Goal: Find specific page/section: Find specific page/section

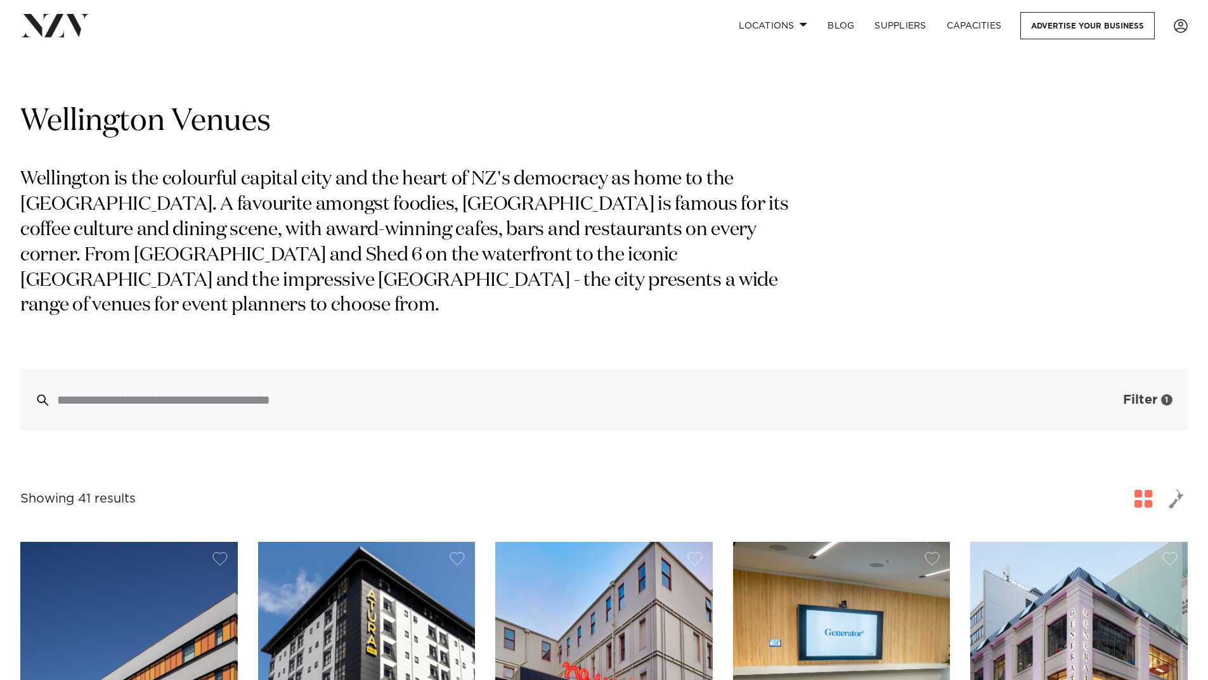
click at [1124, 395] on span "Filter" at bounding box center [1140, 400] width 34 height 13
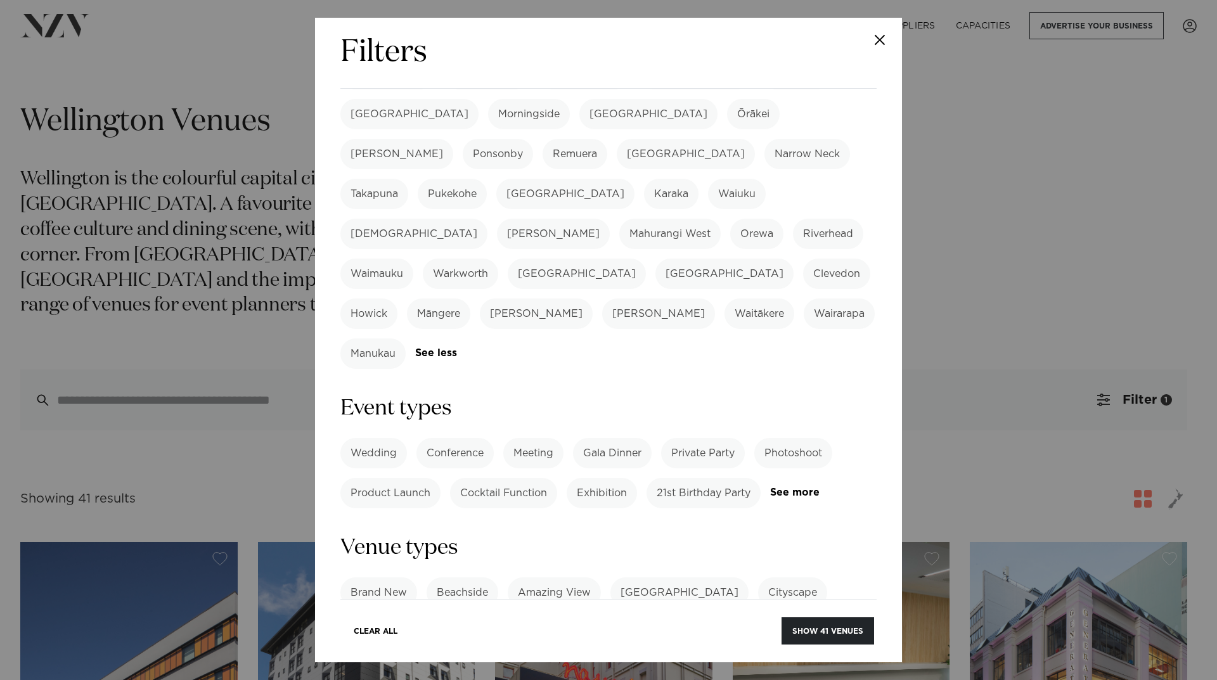
scroll to position [507, 0]
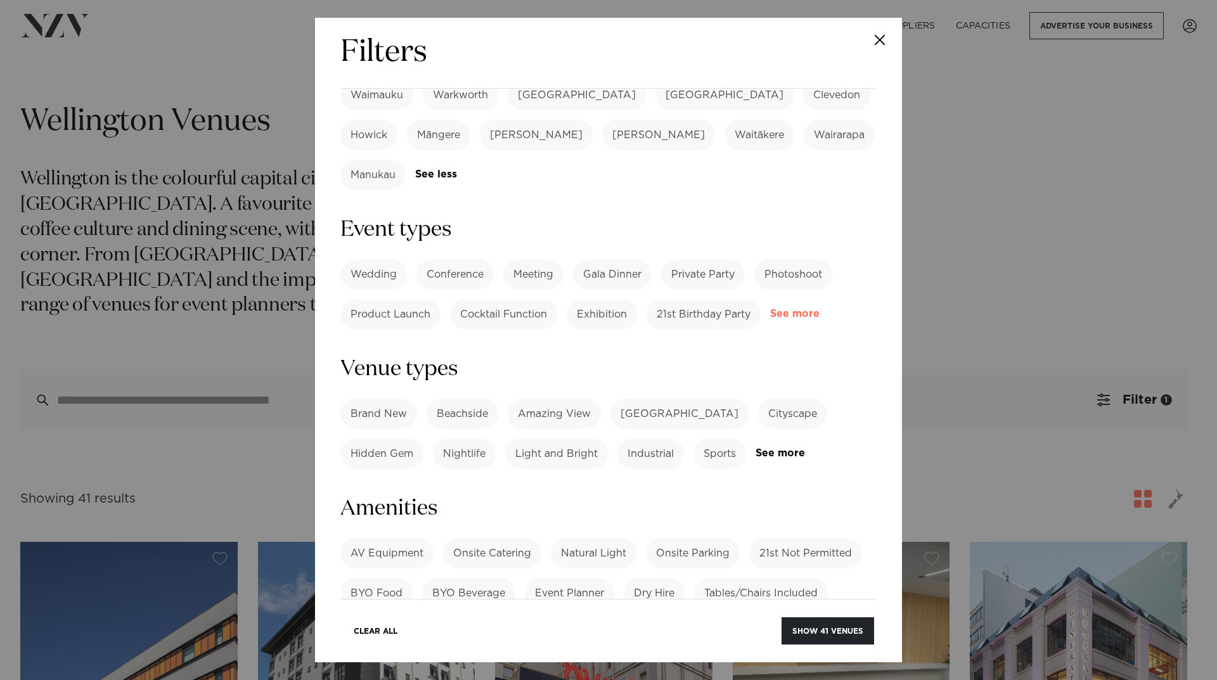
click at [770, 309] on link "See more" at bounding box center [819, 314] width 99 height 11
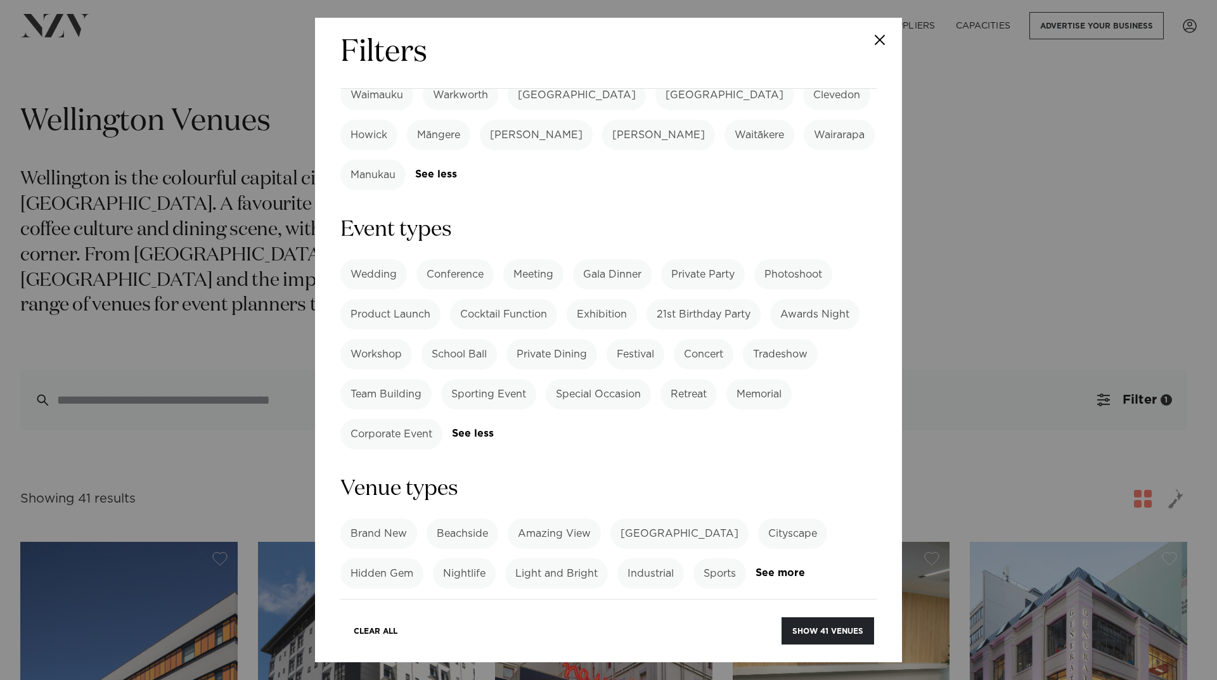
click at [702, 339] on label "Concert" at bounding box center [704, 354] width 60 height 30
click at [814, 636] on button "Show 4 venues" at bounding box center [829, 631] width 89 height 27
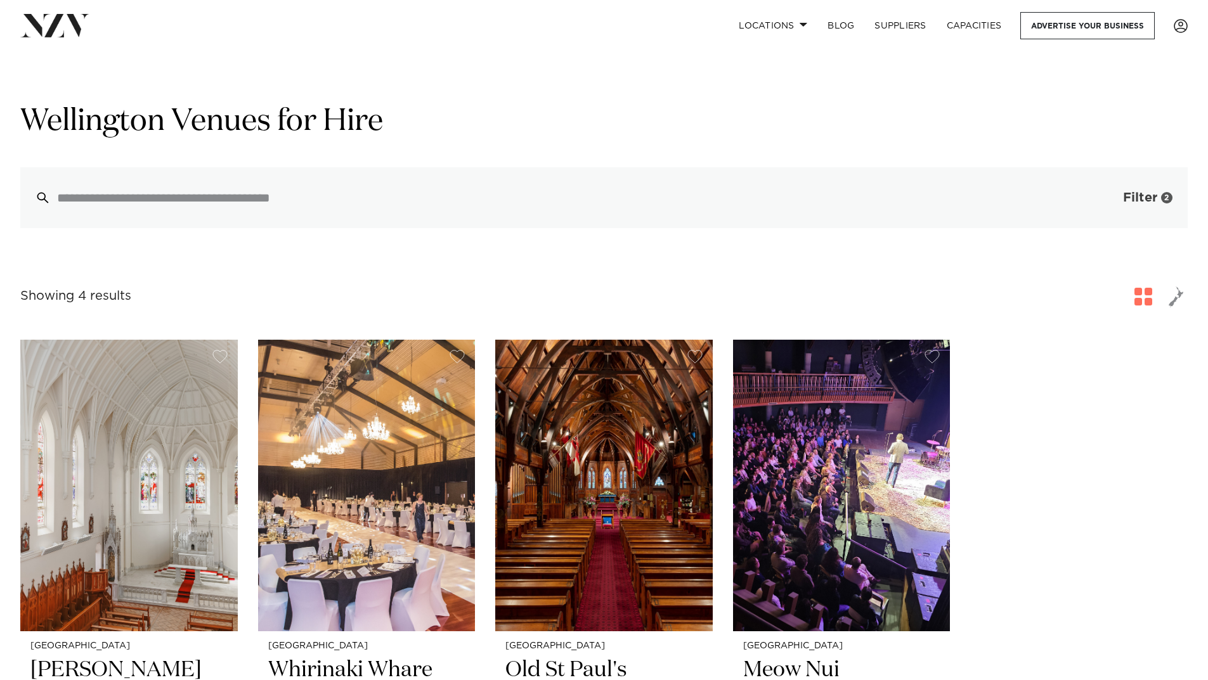
click at [1132, 193] on span "Filter" at bounding box center [1140, 197] width 34 height 13
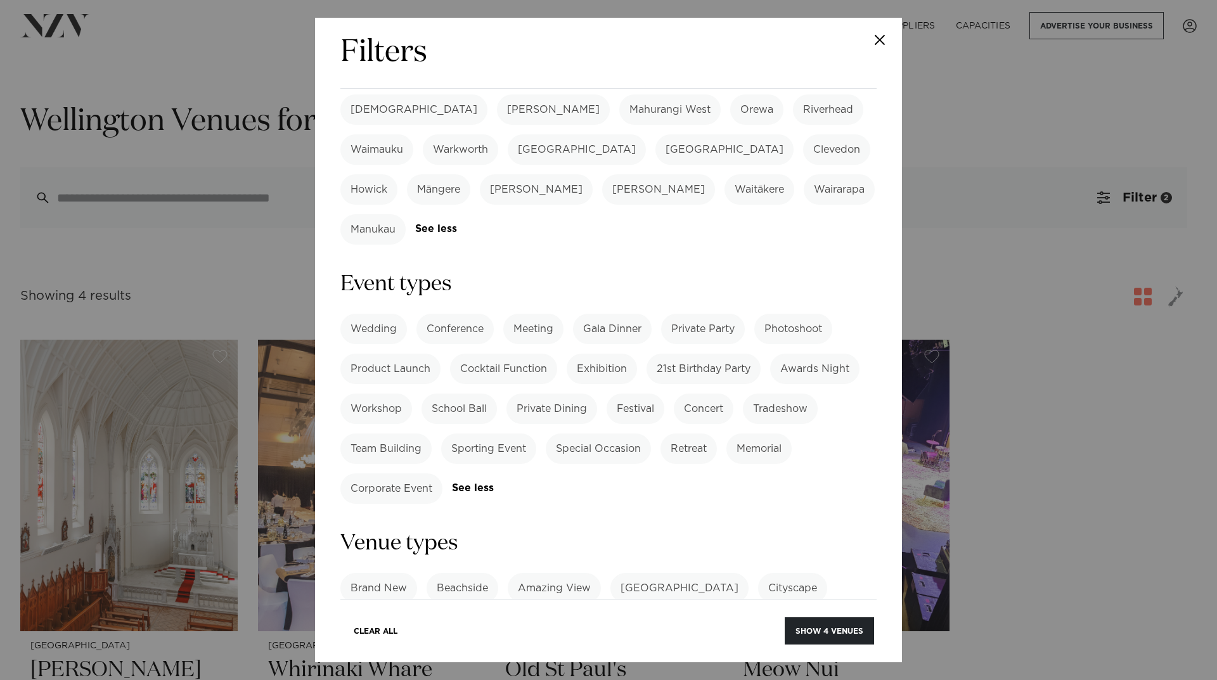
scroll to position [444, 0]
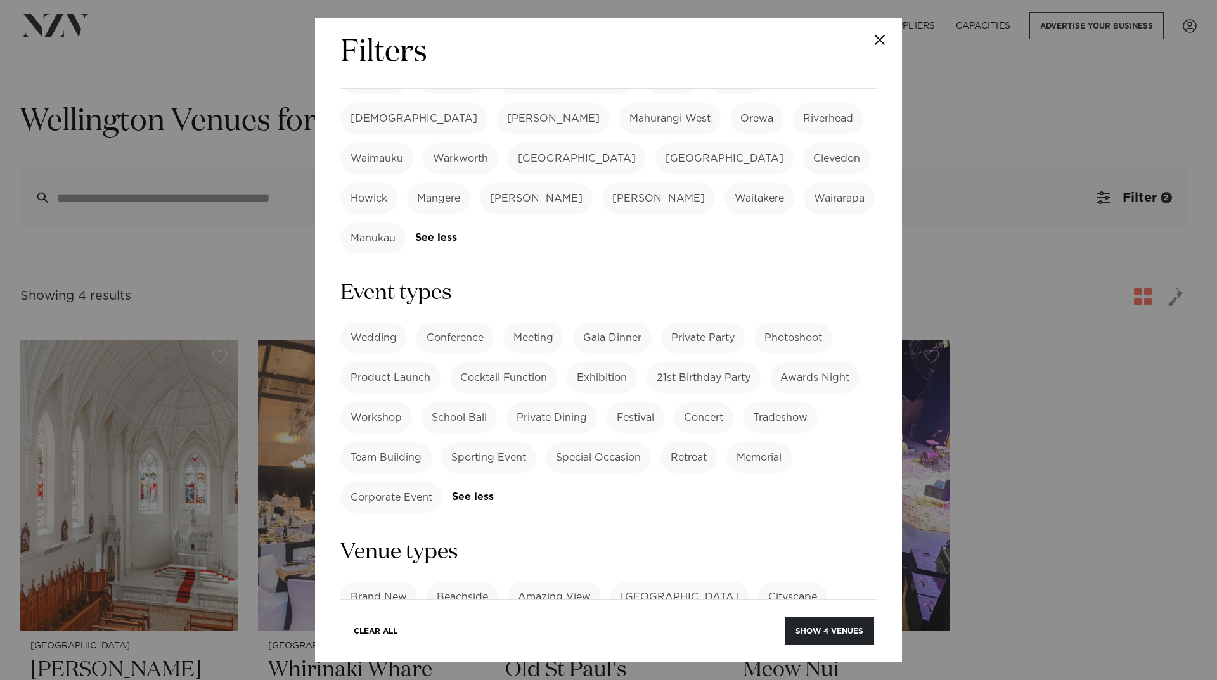
click at [511, 443] on label "Sporting Event" at bounding box center [488, 458] width 95 height 30
click at [817, 627] on button "Show 1 venue" at bounding box center [833, 631] width 82 height 27
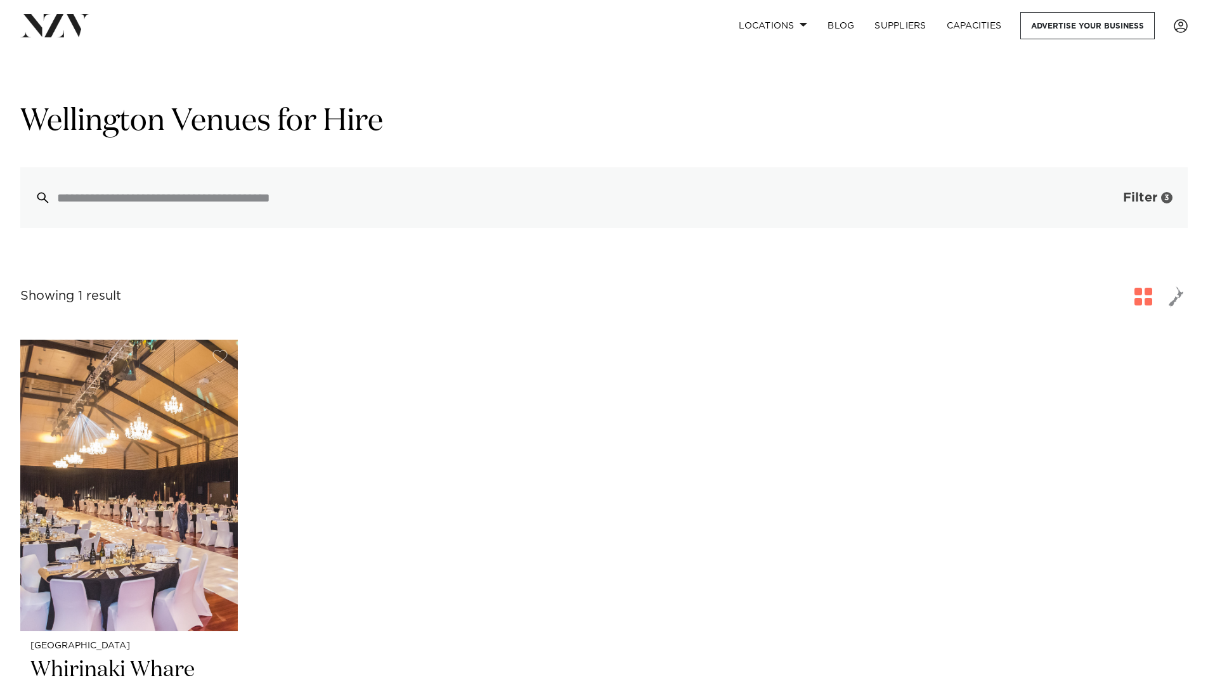
click at [1145, 198] on span "Filter" at bounding box center [1140, 197] width 34 height 13
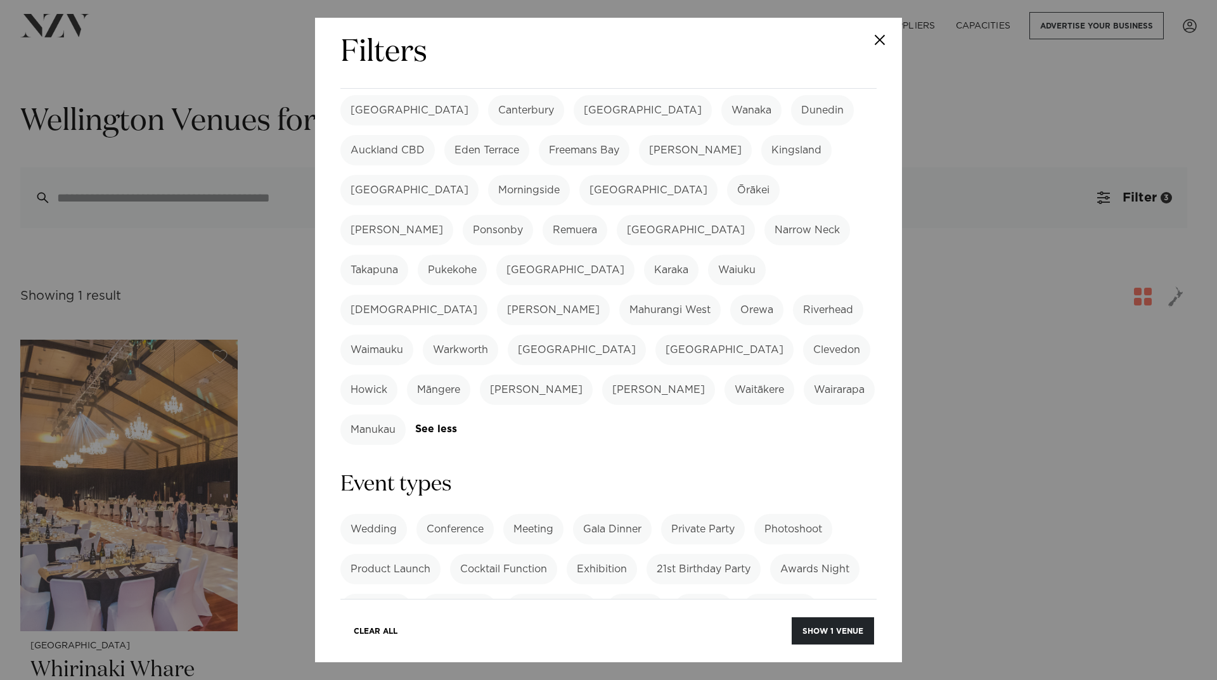
scroll to position [254, 0]
click at [716, 593] on label "Concert" at bounding box center [704, 608] width 60 height 30
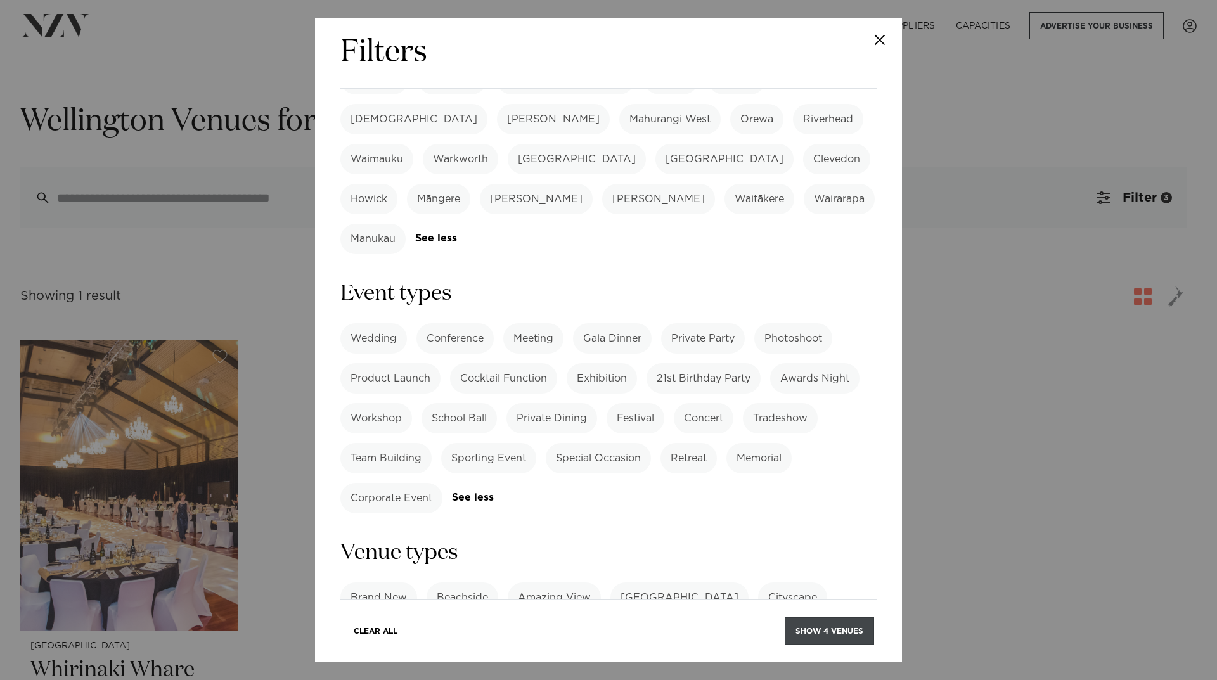
scroll to position [444, 0]
click at [833, 623] on button "Show 4 venues" at bounding box center [829, 631] width 89 height 27
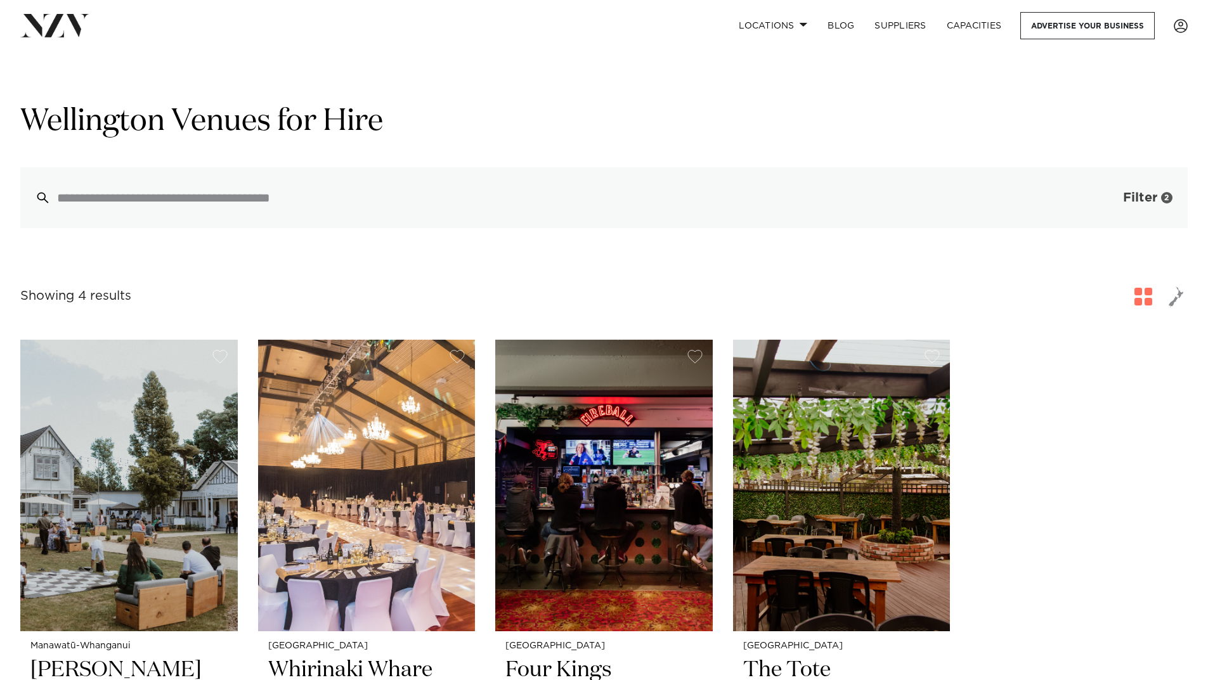
click at [1144, 200] on span "Filter" at bounding box center [1140, 197] width 34 height 13
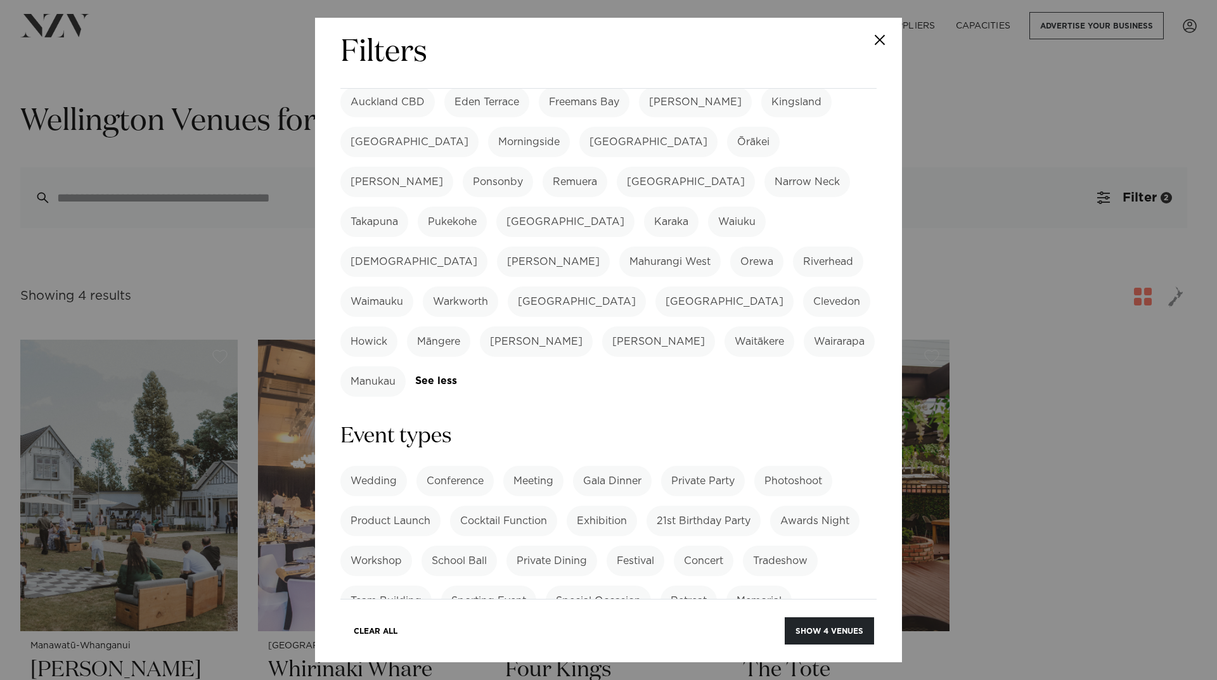
scroll to position [380, 0]
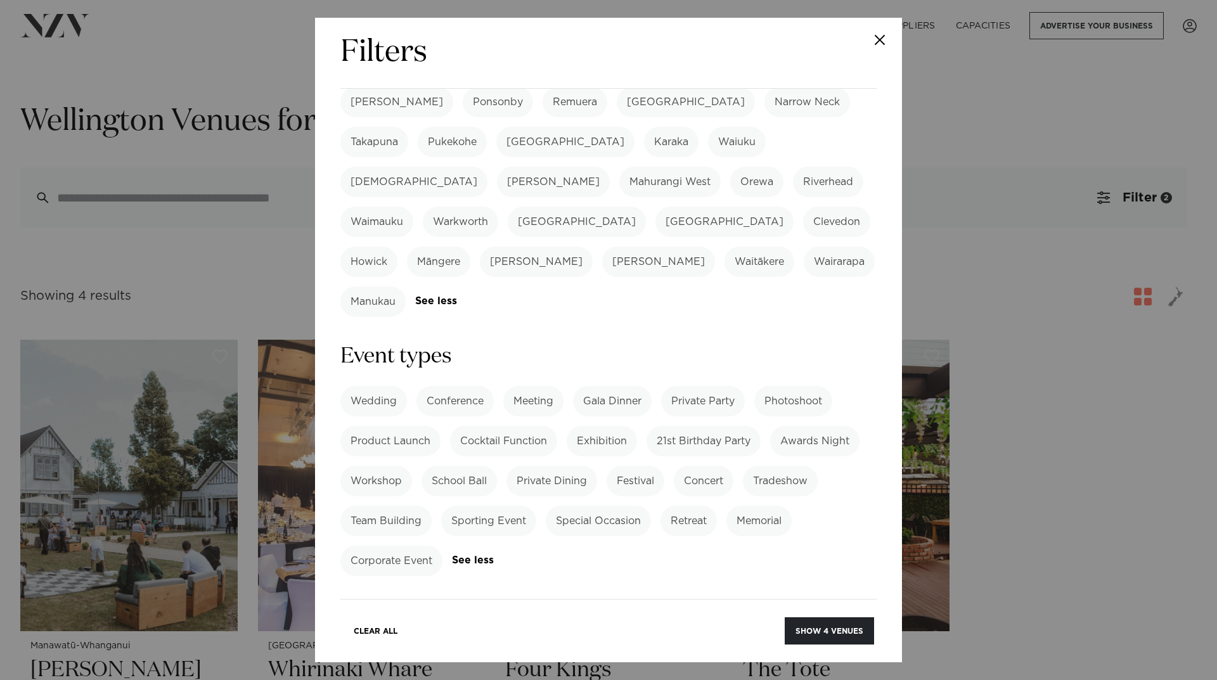
click at [483, 506] on label "Sporting Event" at bounding box center [488, 521] width 95 height 30
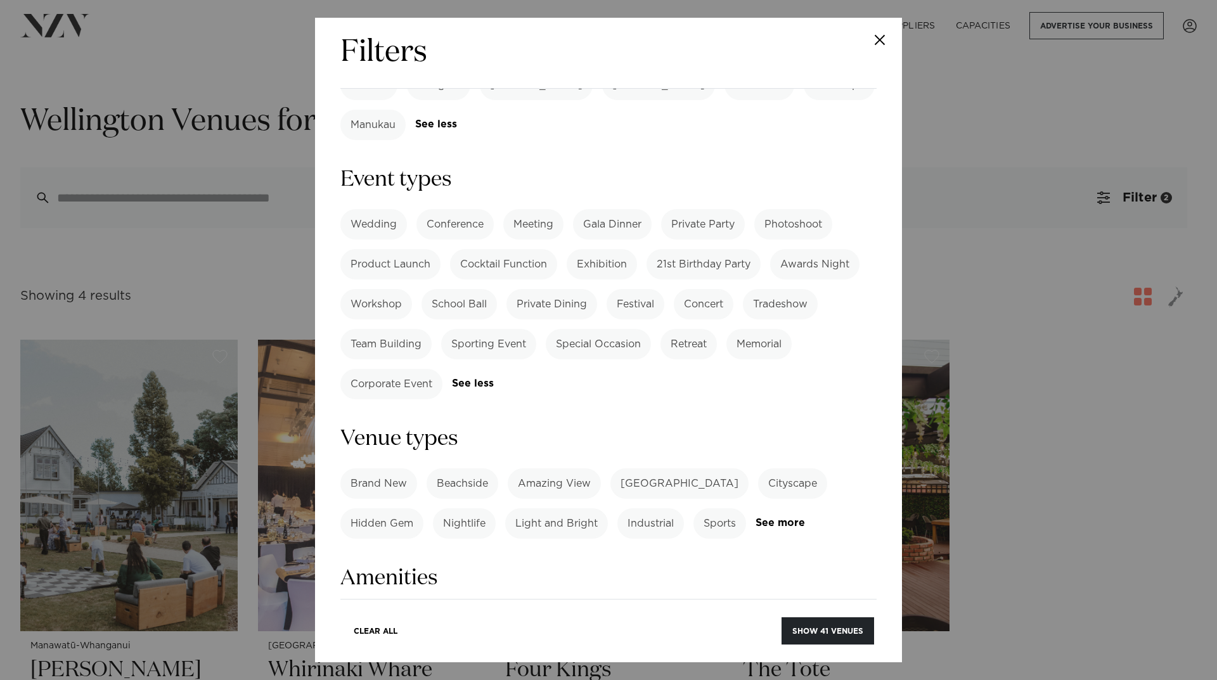
scroll to position [571, 0]
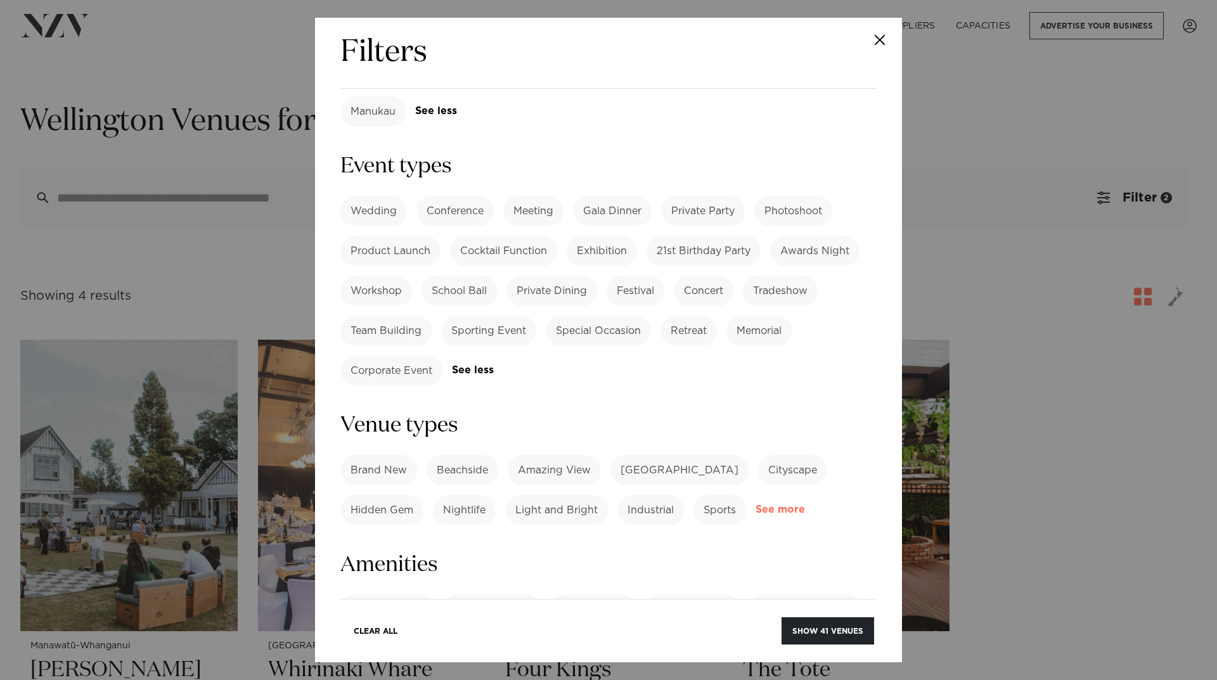
click at [789, 505] on link "See more" at bounding box center [805, 510] width 99 height 11
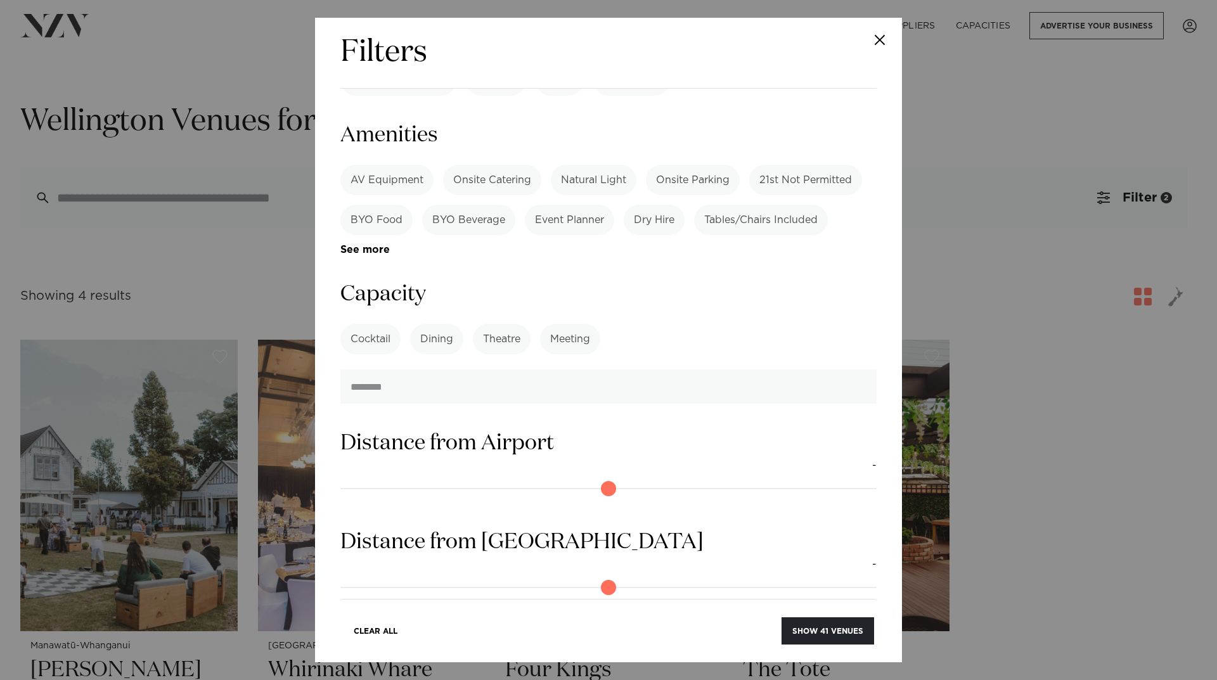
scroll to position [1390, 0]
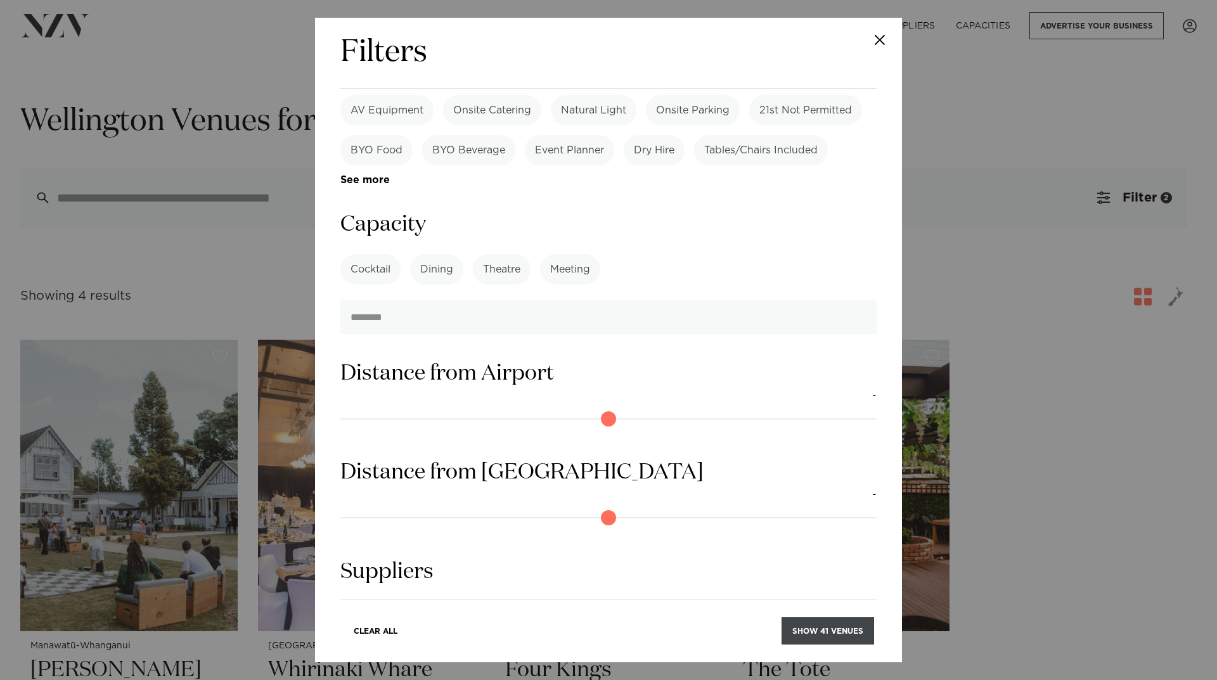
drag, startPoint x: 801, startPoint y: 632, endPoint x: 798, endPoint y: 624, distance: 8.8
click at [801, 631] on button "Show 41 venues" at bounding box center [828, 631] width 93 height 27
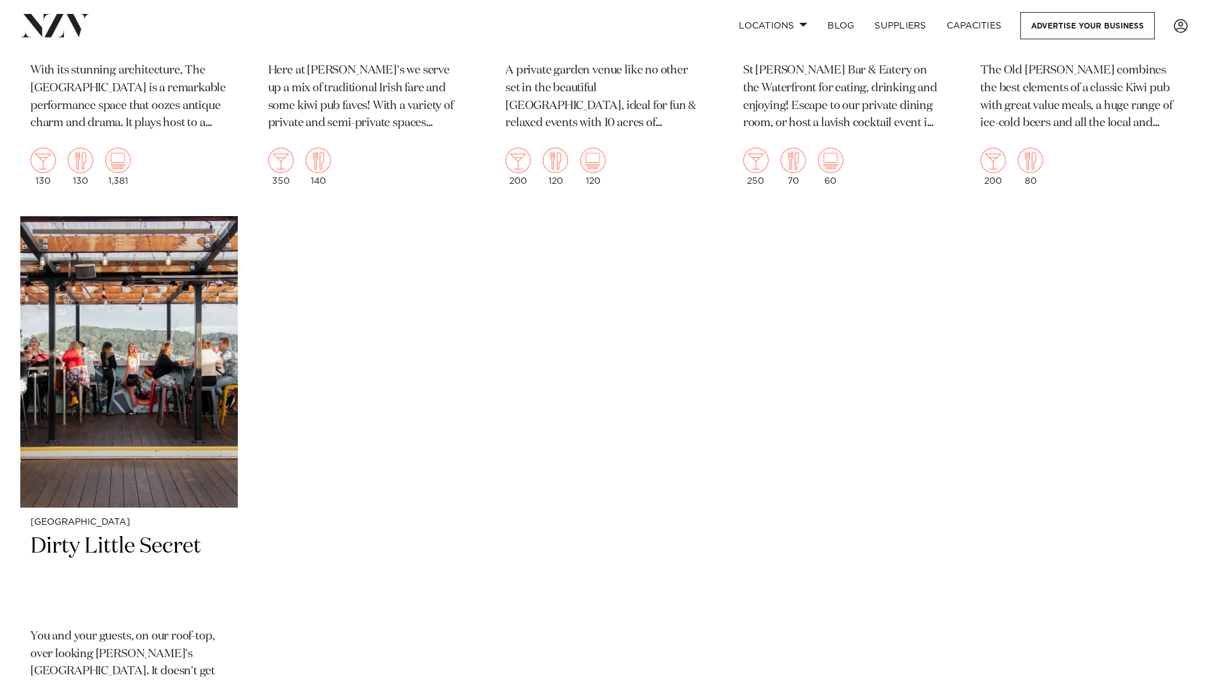
scroll to position [5009, 0]
